Goal: Task Accomplishment & Management: Complete application form

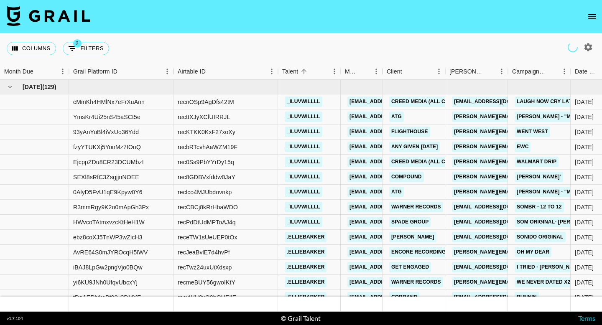
click at [593, 21] on icon "open drawer" at bounding box center [592, 17] width 10 height 10
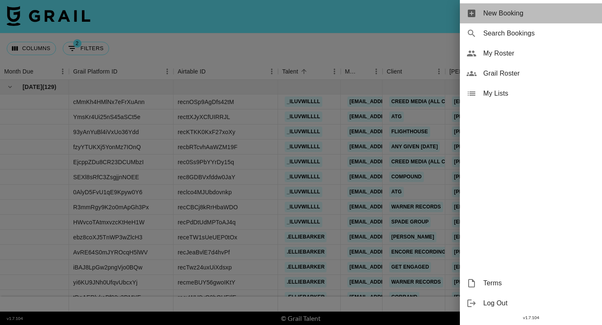
click at [552, 18] on span "New Booking" at bounding box center [539, 13] width 112 height 10
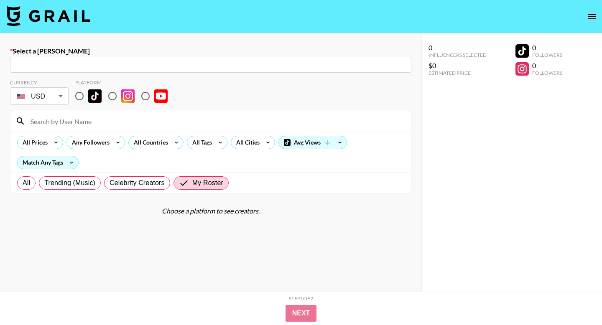
click at [110, 59] on div "​" at bounding box center [210, 65] width 401 height 16
paste input "[PERSON_NAME][EMAIL_ADDRESS][DOMAIN_NAME]"
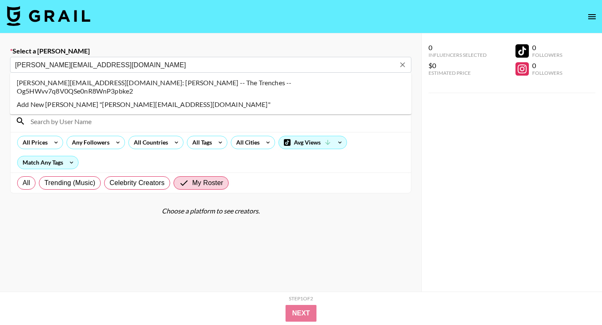
type input "[PERSON_NAME][EMAIL_ADDRESS][DOMAIN_NAME]: [PERSON_NAME] -- The Trenches -- Og5…"
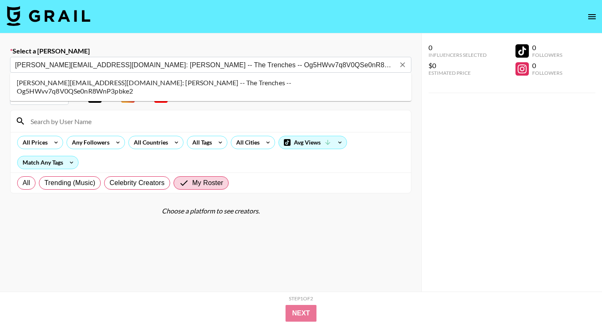
click at [109, 85] on li "[PERSON_NAME][EMAIL_ADDRESS][DOMAIN_NAME]: [PERSON_NAME] -- The Trenches -- Og5…" at bounding box center [210, 87] width 401 height 22
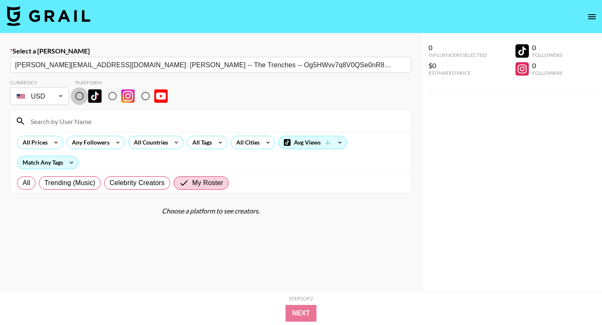
click at [81, 98] on input "radio" at bounding box center [80, 96] width 18 height 18
radio input "true"
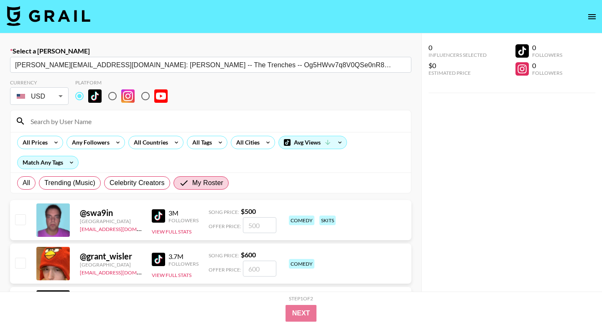
click at [81, 120] on input at bounding box center [215, 121] width 380 height 13
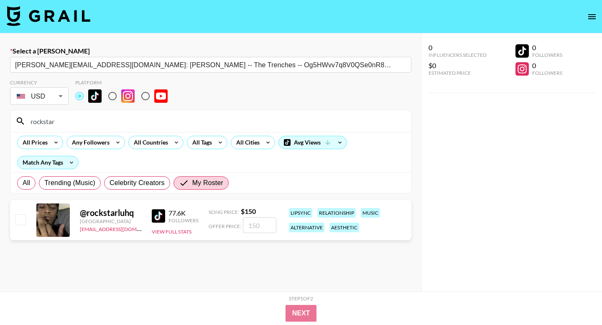
type input "rockstar"
click at [14, 221] on div at bounding box center [19, 220] width 13 height 14
click at [18, 221] on input "checkbox" at bounding box center [20, 219] width 10 height 10
checkbox input "true"
type input "150"
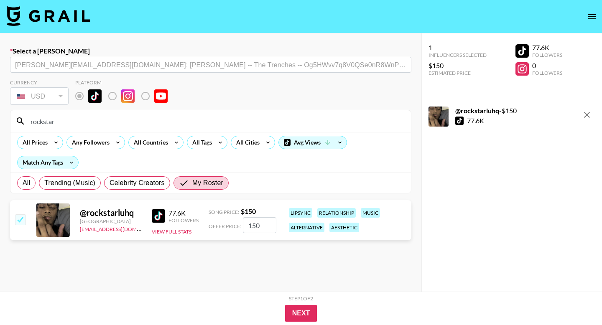
click at [321, 320] on div "Next" at bounding box center [301, 313] width 468 height 17
click at [310, 318] on button "Next" at bounding box center [301, 313] width 32 height 17
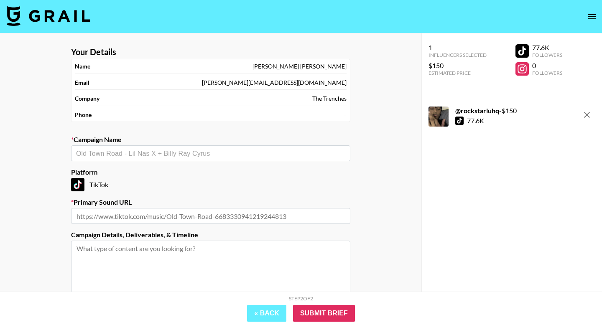
click at [196, 153] on input "text" at bounding box center [210, 154] width 269 height 10
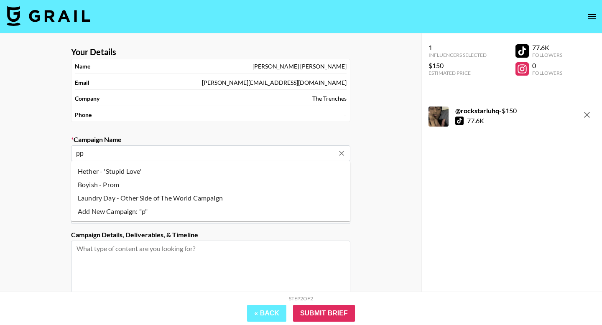
type input "p"
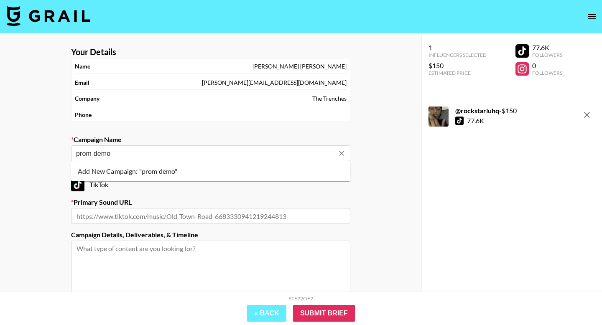
click at [192, 171] on li "Add New Campaign: "prom demo"" at bounding box center [210, 171] width 279 height 13
type input "prom demo"
click at [193, 219] on input "text" at bounding box center [210, 216] width 279 height 16
paste input "[URL][DOMAIN_NAME]"
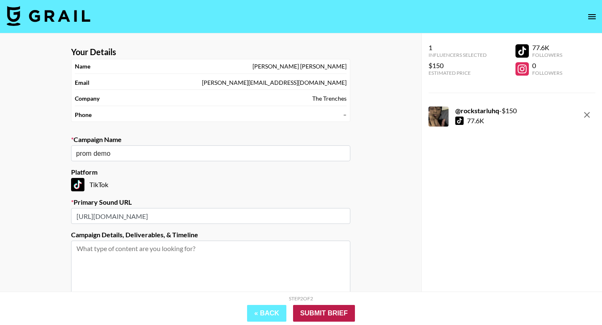
type input "[URL][DOMAIN_NAME]"
click at [321, 314] on input "Submit Brief" at bounding box center [324, 313] width 62 height 17
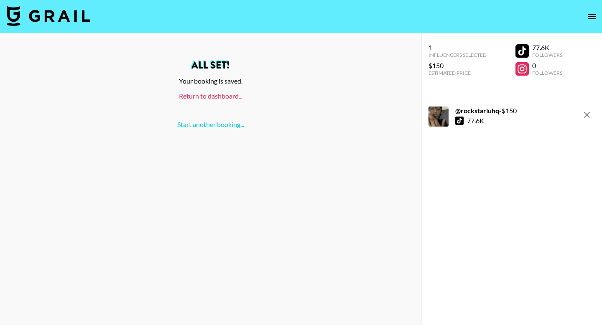
click at [212, 95] on link "Return to dashboard..." at bounding box center [211, 96] width 64 height 8
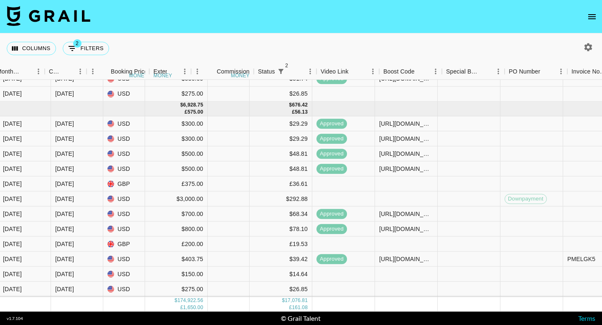
scroll to position [4200, 630]
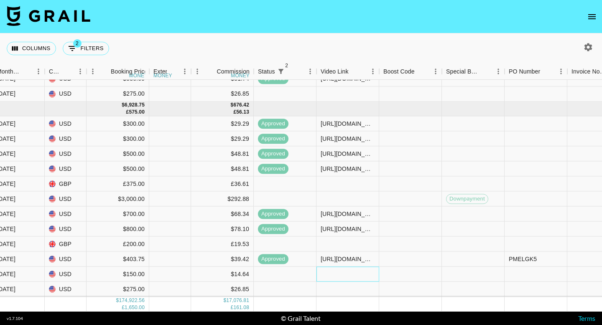
click at [338, 279] on div at bounding box center [347, 274] width 63 height 15
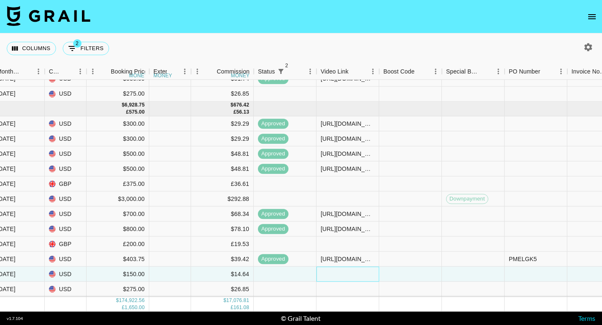
click at [338, 279] on div at bounding box center [347, 274] width 63 height 15
type input "https://www.tiktok.com/@rockstarluhq/video/7557143131003669790?_r=1&_t=ZP-90Grh…"
click at [414, 273] on div at bounding box center [410, 274] width 63 height 15
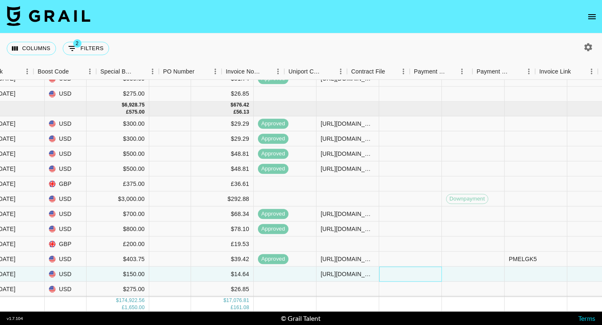
scroll to position [4200, 1005]
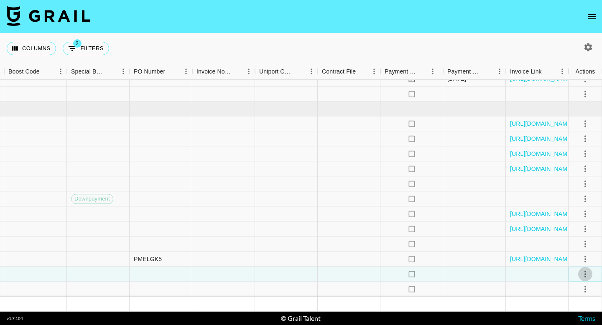
click at [589, 280] on button "select merge strategy" at bounding box center [585, 274] width 14 height 14
click at [579, 252] on li "Approve" at bounding box center [574, 256] width 54 height 15
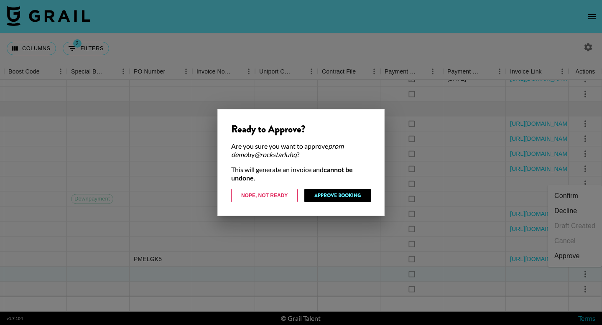
click at [339, 186] on div "Ready to Approve? Are you sure you want to approve prom demo by @ rockstarluhq …" at bounding box center [300, 162] width 167 height 107
click at [335, 197] on button "Approve Booking" at bounding box center [337, 195] width 66 height 13
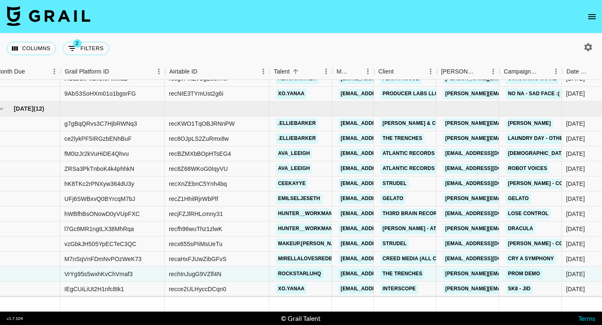
scroll to position [4200, 0]
